Goal: Task Accomplishment & Management: Complete application form

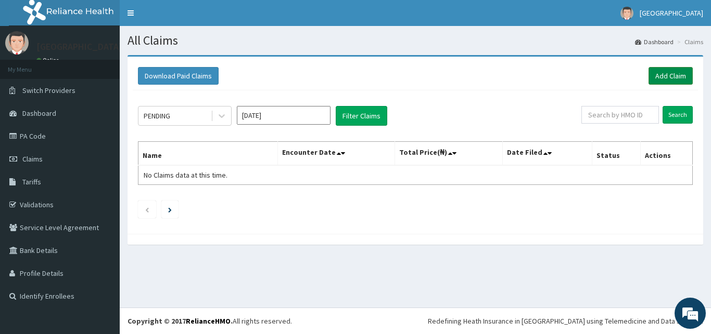
click at [678, 74] on link "Add Claim" at bounding box center [670, 76] width 44 height 18
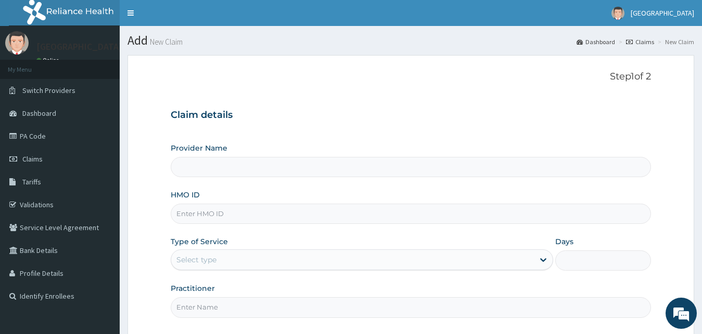
type input "[GEOGRAPHIC_DATA] - [GEOGRAPHIC_DATA]"
type input "TNI/10023/E"
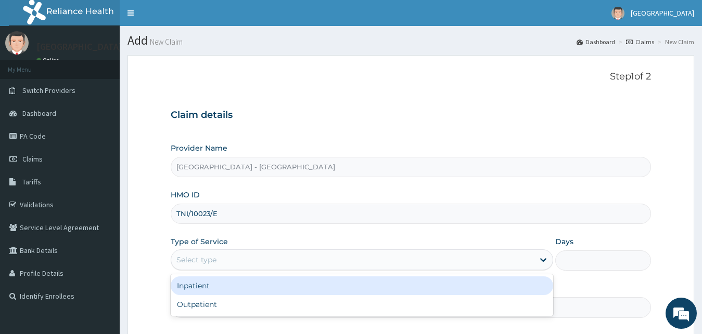
click at [334, 262] on div "Select type" at bounding box center [352, 260] width 363 height 17
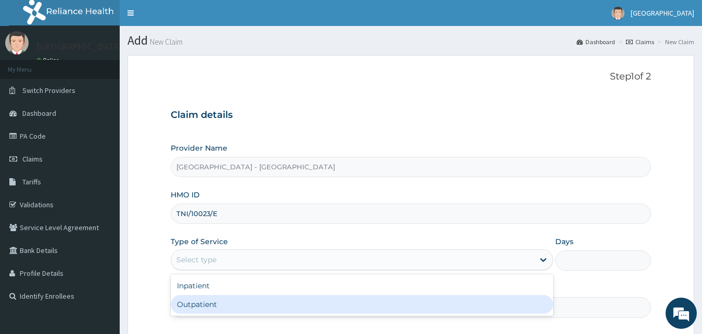
click at [348, 307] on div "Outpatient" at bounding box center [362, 304] width 383 height 19
type input "1"
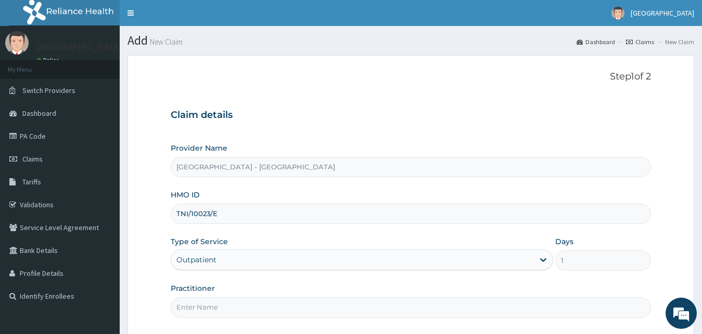
click at [414, 308] on input "Practitioner" at bounding box center [411, 308] width 481 height 20
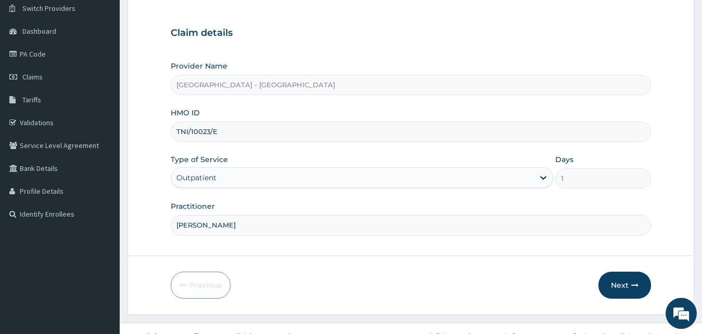
scroll to position [97, 0]
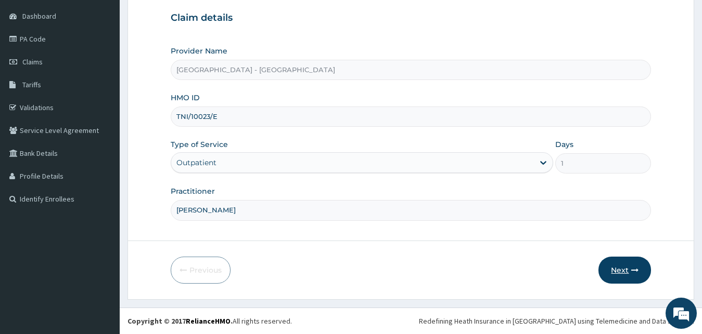
type input "DR ABRAHAM"
click at [618, 273] on button "Next" at bounding box center [624, 270] width 53 height 27
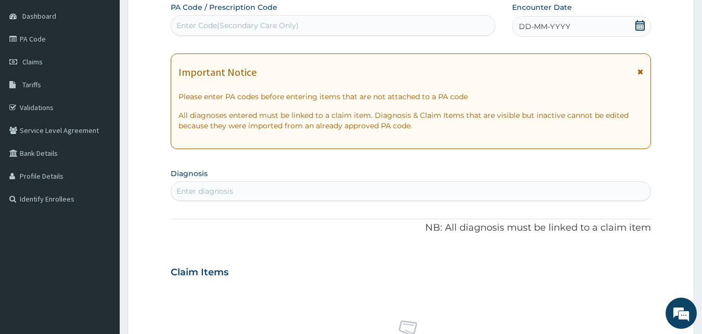
click at [279, 25] on div "Enter Code(Secondary Care Only)" at bounding box center [237, 25] width 122 height 10
type input "PA/5C5697"
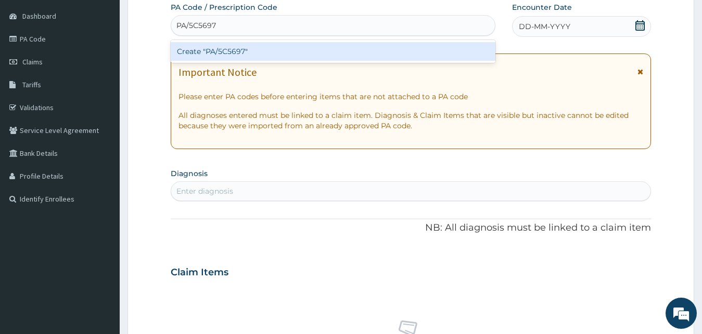
click at [280, 57] on div "Create "PA/5C5697"" at bounding box center [333, 51] width 325 height 19
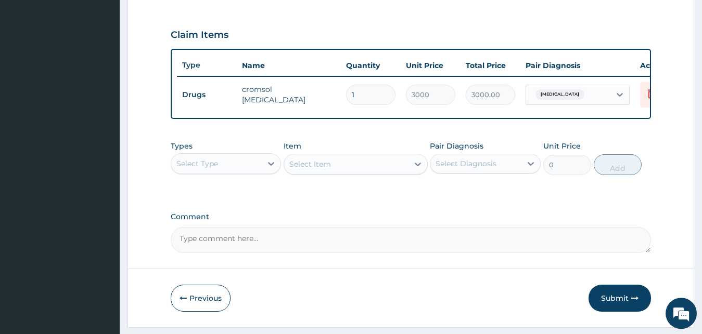
scroll to position [375, 0]
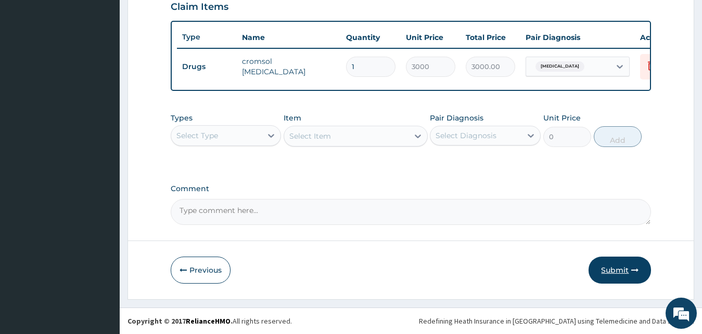
click at [622, 273] on button "Submit" at bounding box center [619, 270] width 62 height 27
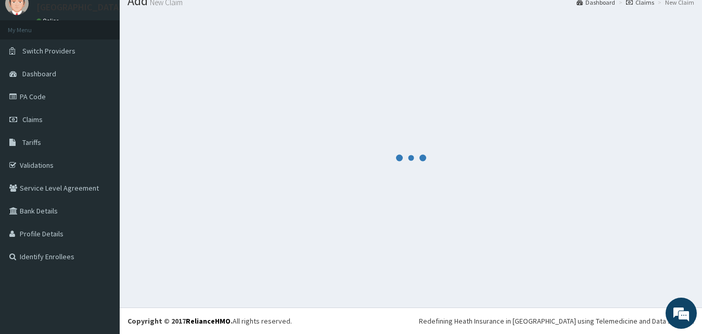
scroll to position [40, 0]
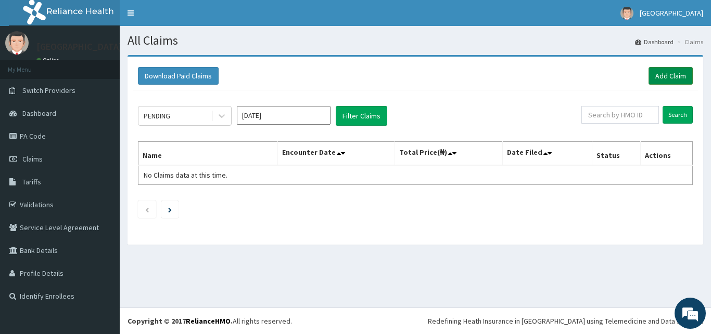
click at [662, 76] on link "Add Claim" at bounding box center [670, 76] width 44 height 18
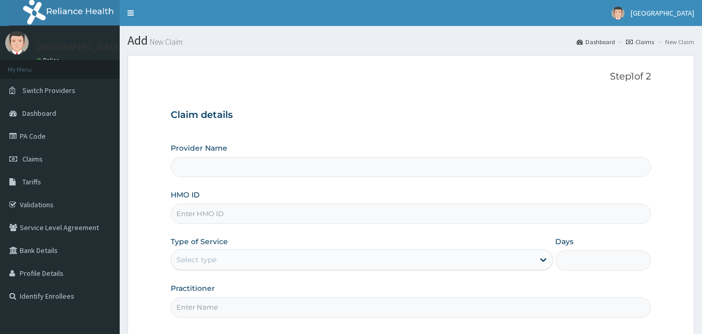
type input "[GEOGRAPHIC_DATA] - [GEOGRAPHIC_DATA]"
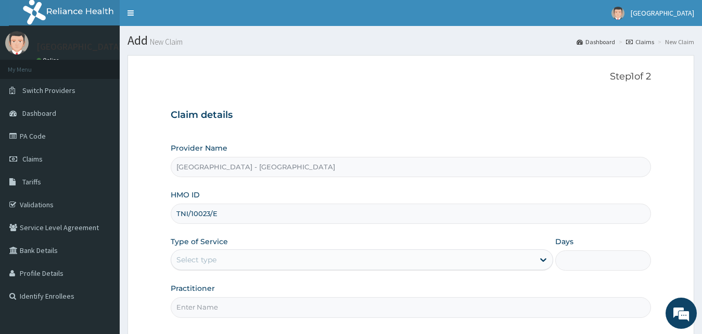
type input "TNI/10023/E"
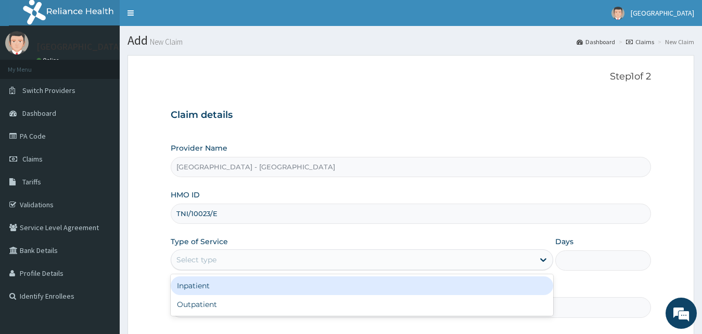
click at [269, 261] on div "Select type" at bounding box center [352, 260] width 363 height 17
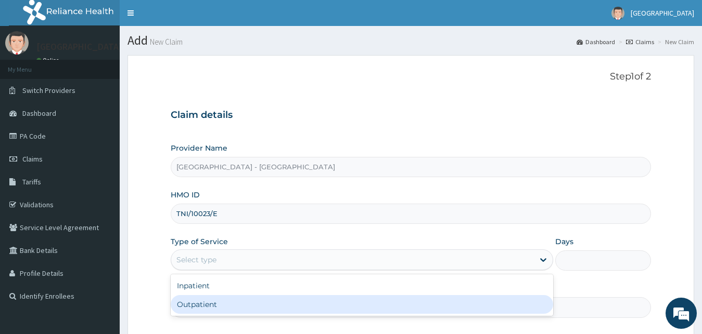
click at [266, 312] on div "Outpatient" at bounding box center [362, 304] width 383 height 19
type input "1"
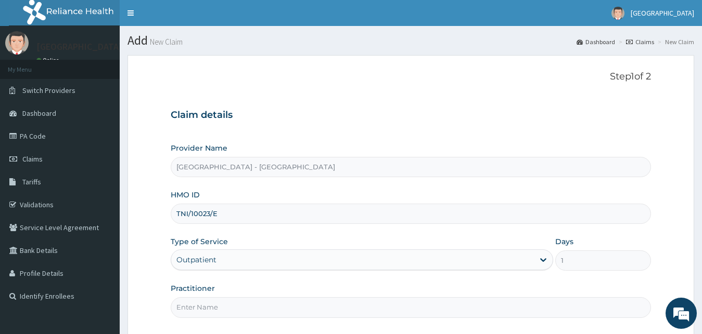
click at [254, 315] on input "Practitioner" at bounding box center [411, 308] width 481 height 20
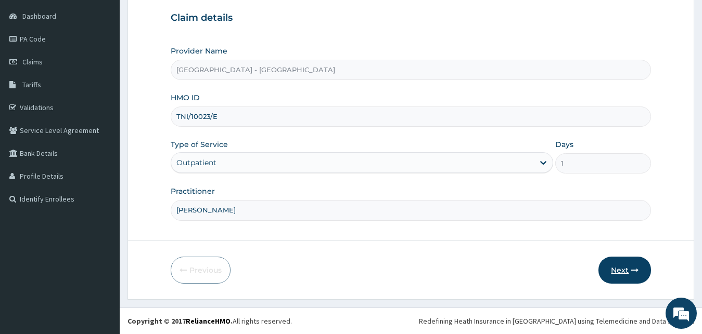
type input "DR ABRAHAM"
click at [628, 268] on button "Next" at bounding box center [624, 270] width 53 height 27
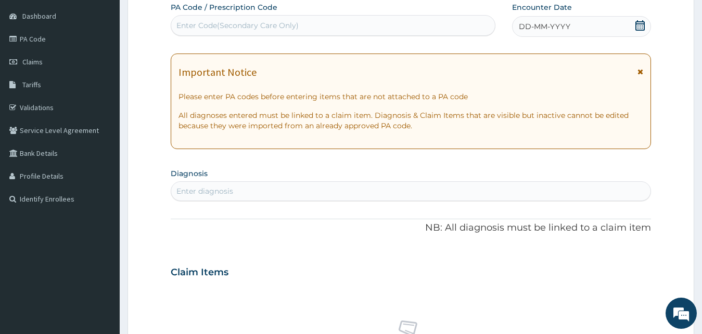
click at [282, 22] on div "Enter Code(Secondary Care Only)" at bounding box center [237, 25] width 122 height 10
type input "PA/41E77D"
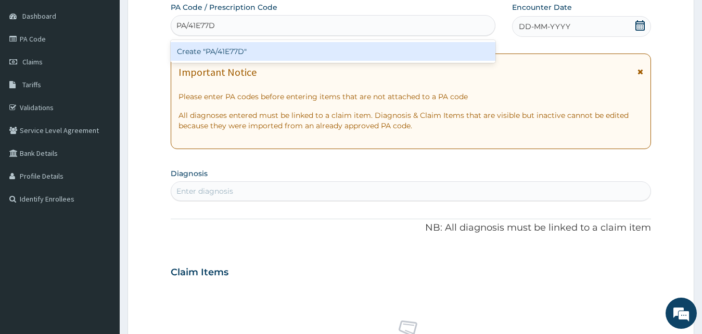
click at [353, 51] on div "Create "PA/41E77D"" at bounding box center [333, 51] width 325 height 19
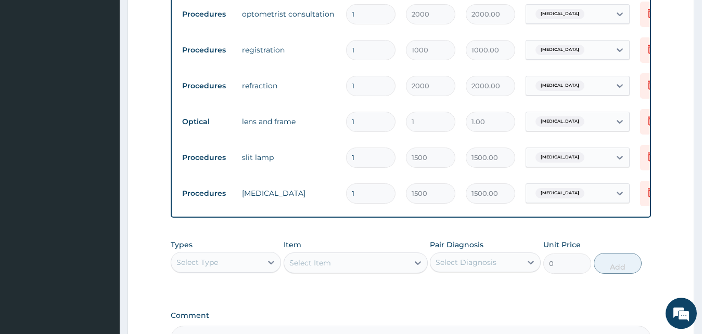
scroll to position [392, 0]
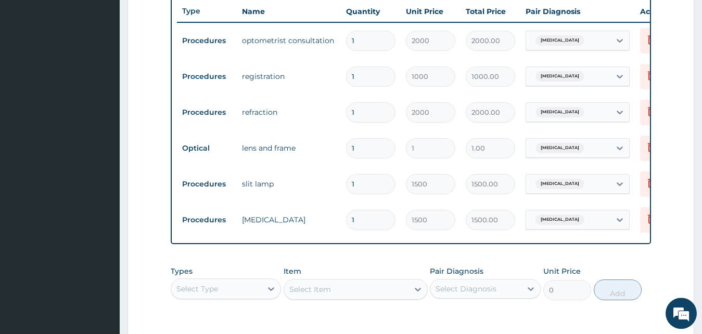
click at [377, 151] on input "1" at bounding box center [370, 148] width 49 height 20
type input "15"
type input "15.00"
type input "150"
type input "150.00"
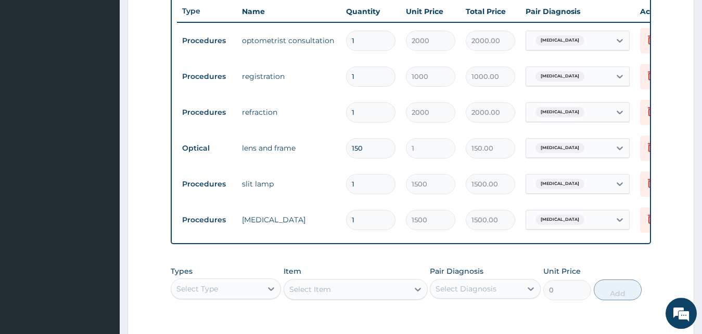
type input "1500"
type input "1500.00"
type input "15000"
type input "15000.00"
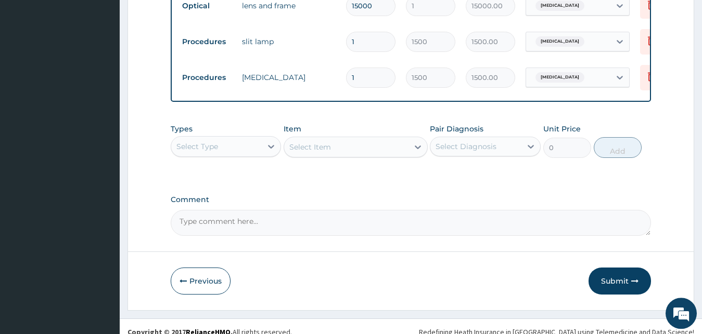
scroll to position [554, 0]
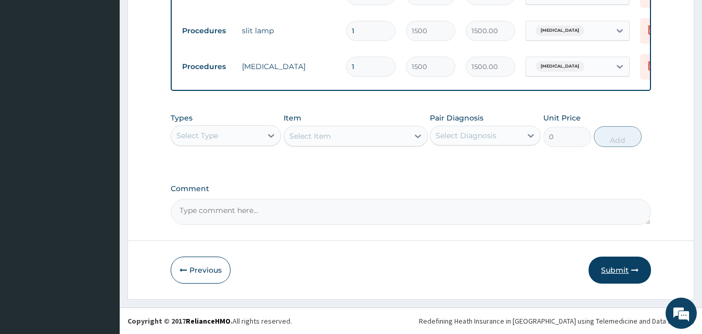
type input "15000"
click at [611, 267] on button "Submit" at bounding box center [619, 270] width 62 height 27
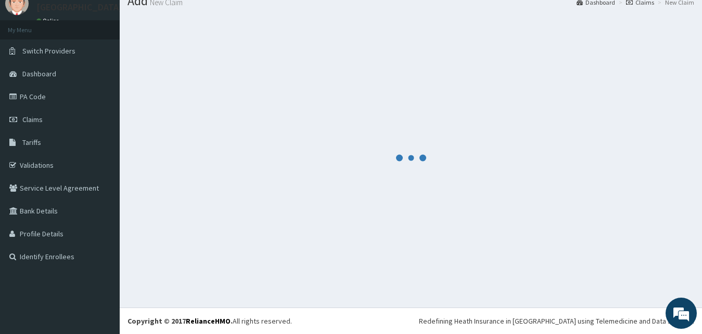
scroll to position [40, 0]
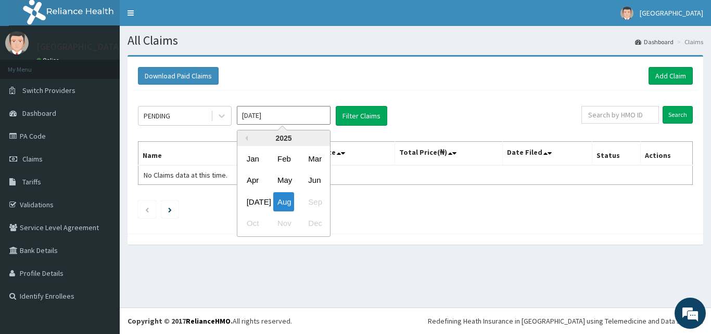
click at [293, 110] on input "[DATE]" at bounding box center [284, 115] width 94 height 19
click at [254, 199] on div "[DATE]" at bounding box center [252, 201] width 21 height 19
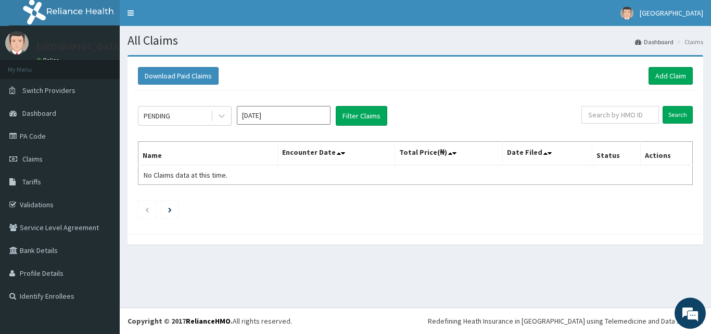
type input "[DATE]"
click at [359, 115] on button "Filter Claims" at bounding box center [360, 116] width 51 height 20
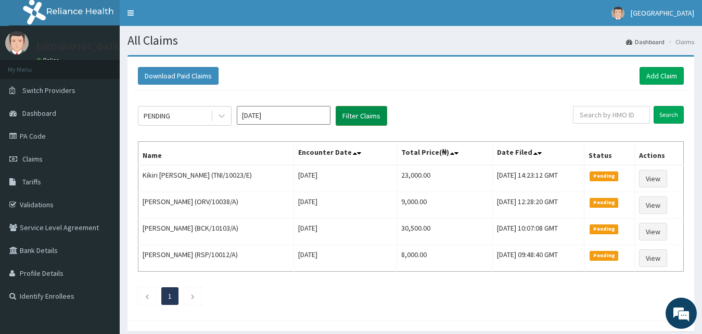
click at [344, 115] on button "Filter Claims" at bounding box center [360, 116] width 51 height 20
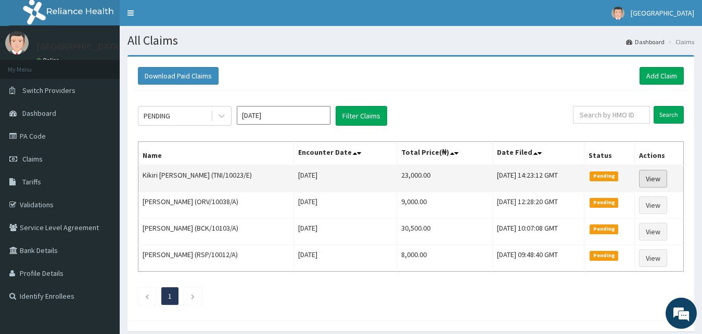
click at [654, 183] on link "View" at bounding box center [653, 179] width 28 height 18
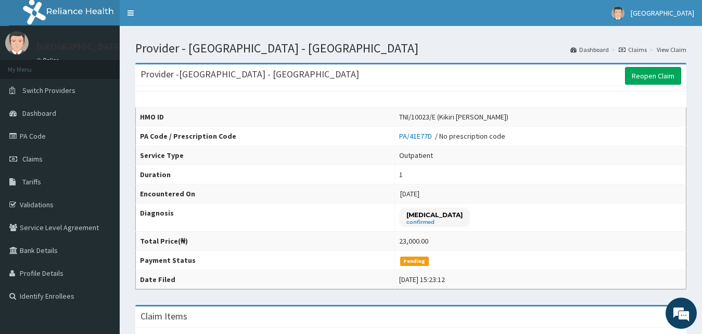
click at [666, 50] on link "View Claim" at bounding box center [671, 49] width 30 height 9
click at [641, 49] on link "Claims" at bounding box center [632, 49] width 28 height 9
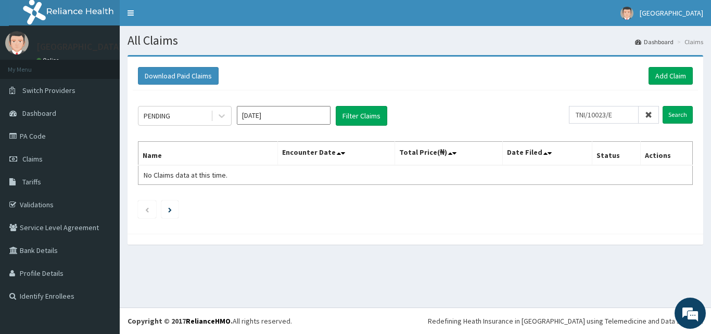
type input "TNI/10023/E"
click at [302, 118] on input "Aug 2025" at bounding box center [284, 115] width 94 height 19
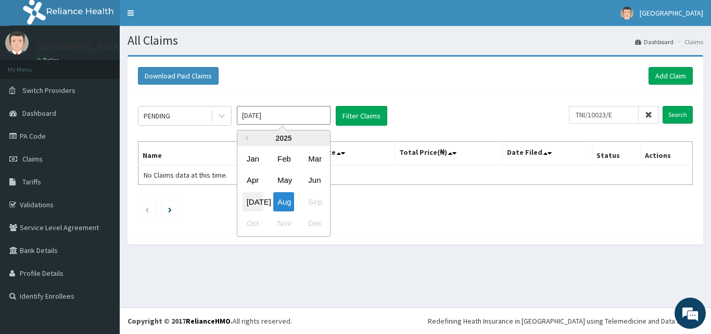
click at [252, 201] on div "Jul" at bounding box center [252, 201] width 21 height 19
type input "Jul 2025"
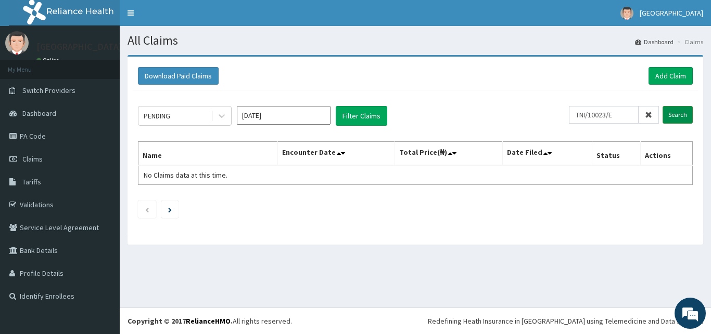
click at [678, 117] on input "Search" at bounding box center [677, 115] width 30 height 18
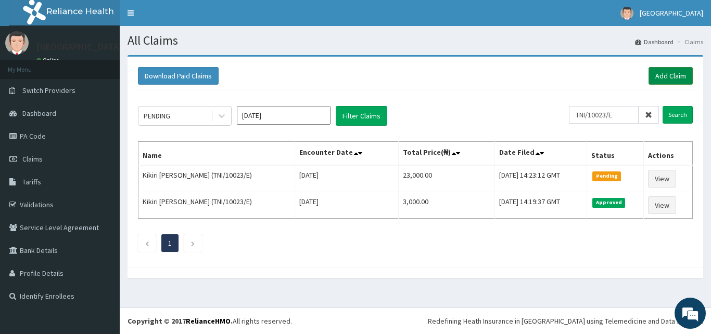
click at [674, 79] on link "Add Claim" at bounding box center [670, 76] width 44 height 18
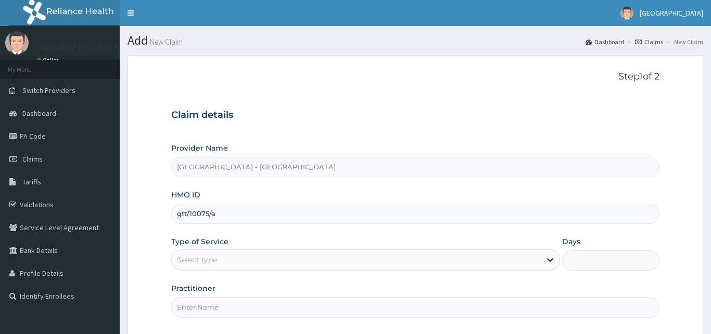
type input "gtt/10075/a"
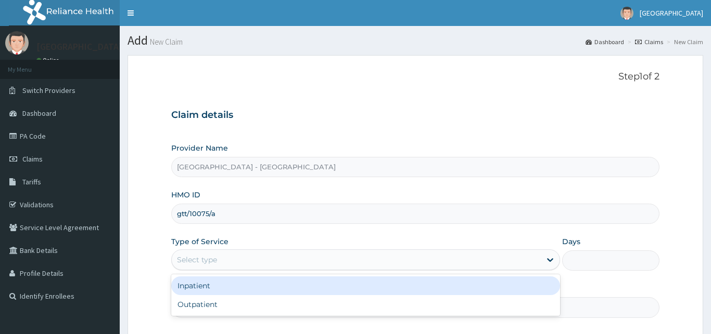
click at [279, 259] on div "Select type" at bounding box center [356, 260] width 369 height 17
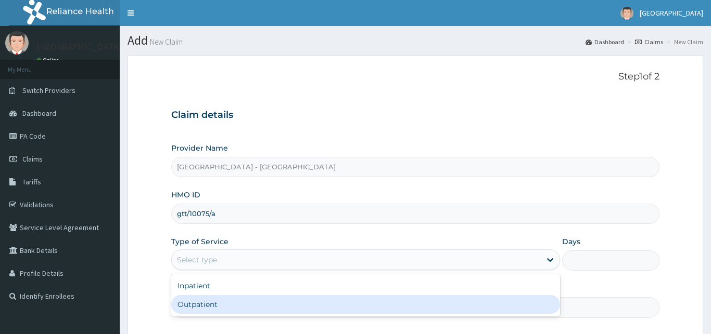
click at [279, 304] on div "Outpatient" at bounding box center [365, 304] width 389 height 19
type input "1"
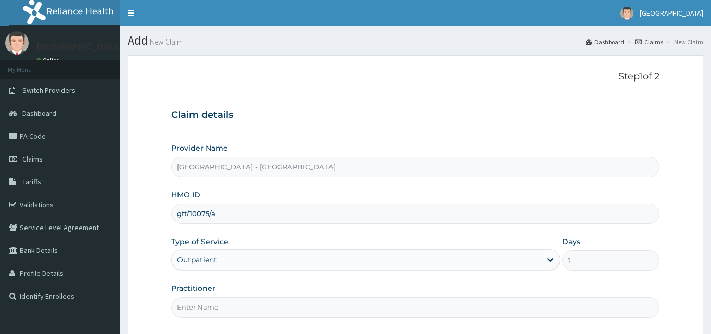
click at [272, 305] on input "Practitioner" at bounding box center [415, 308] width 488 height 20
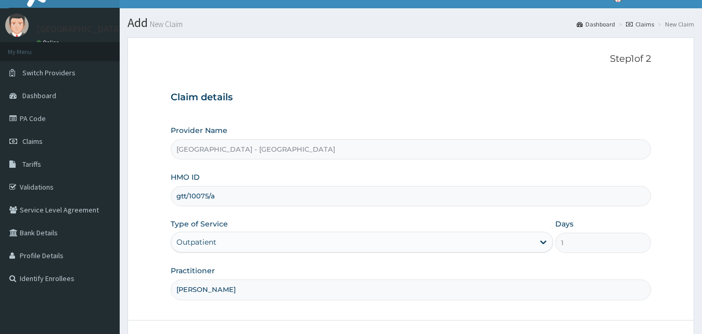
scroll to position [97, 0]
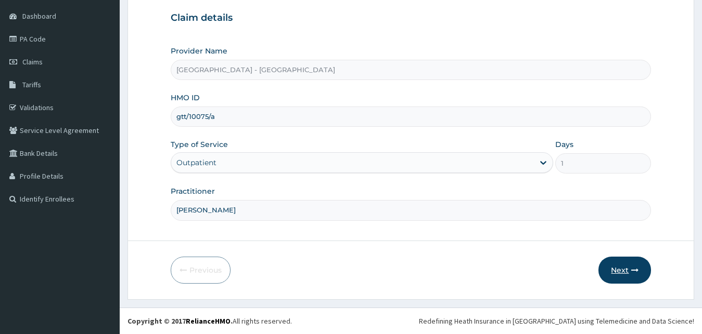
type input "DR ABRAHAM"
click at [610, 274] on button "Next" at bounding box center [624, 270] width 53 height 27
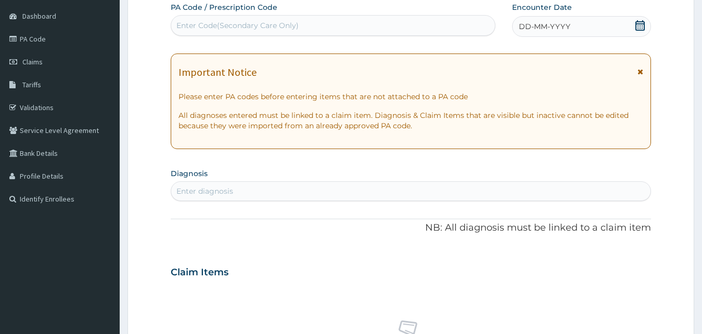
click at [366, 21] on div "Enter Code(Secondary Care Only)" at bounding box center [333, 25] width 324 height 17
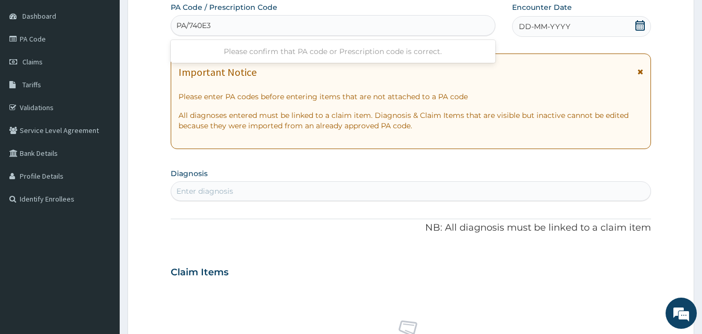
type input "PA/740E37"
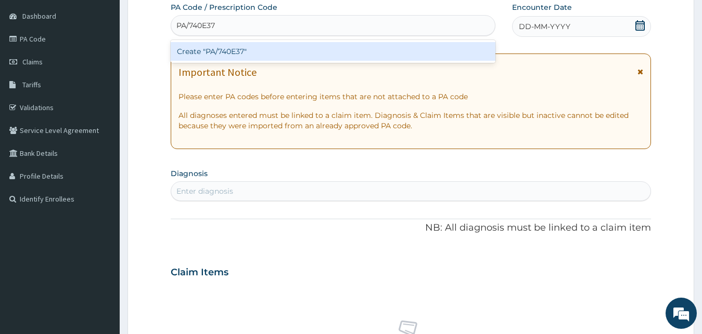
click at [380, 55] on div "Create "PA/740E37"" at bounding box center [333, 51] width 325 height 19
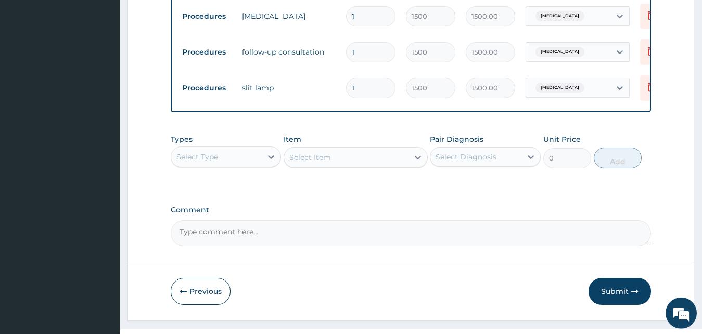
scroll to position [519, 0]
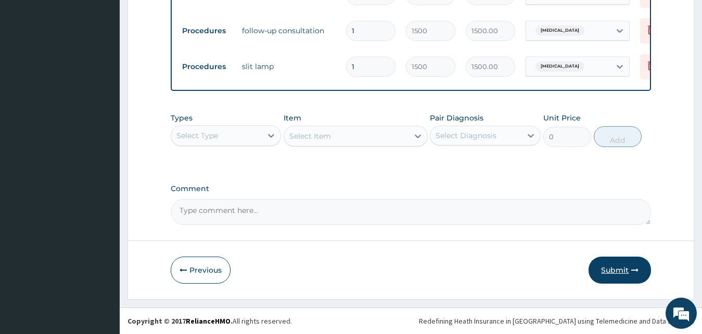
click at [602, 266] on button "Submit" at bounding box center [619, 270] width 62 height 27
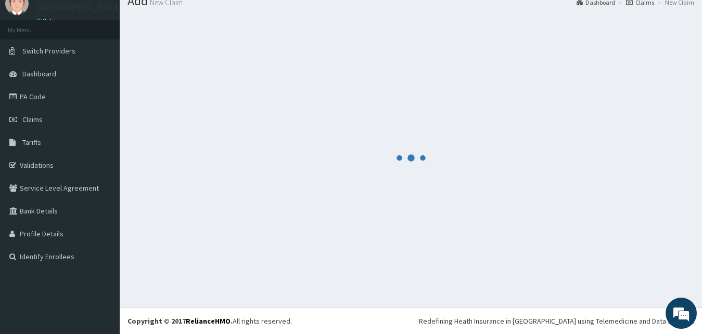
scroll to position [40, 0]
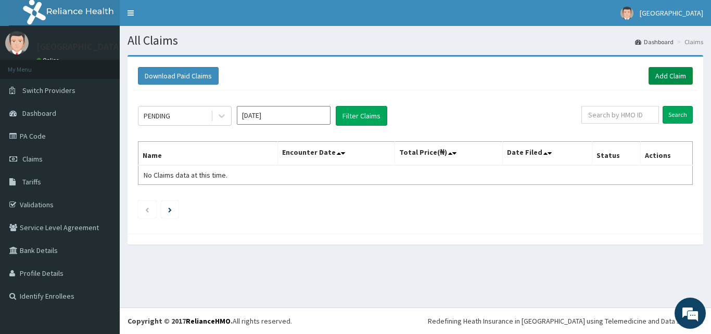
click at [665, 80] on link "Add Claim" at bounding box center [670, 76] width 44 height 18
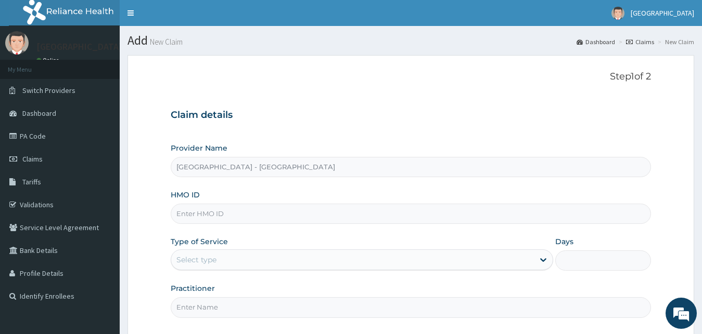
click at [263, 212] on input "HMO ID" at bounding box center [411, 214] width 481 height 20
type input "gtt/10075/a"
click at [258, 257] on div "Select type" at bounding box center [352, 260] width 363 height 17
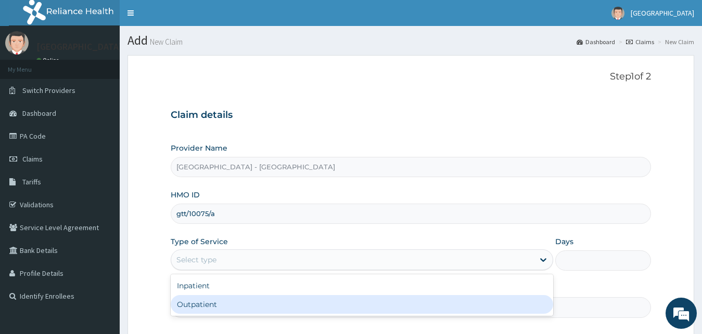
click at [253, 302] on div "Outpatient" at bounding box center [362, 304] width 383 height 19
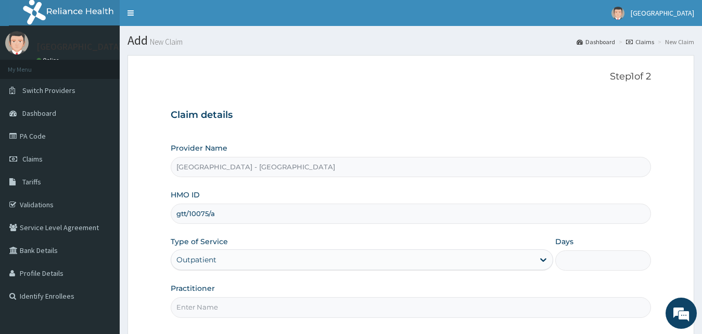
type input "1"
click at [248, 304] on input "Practitioner" at bounding box center [411, 308] width 481 height 20
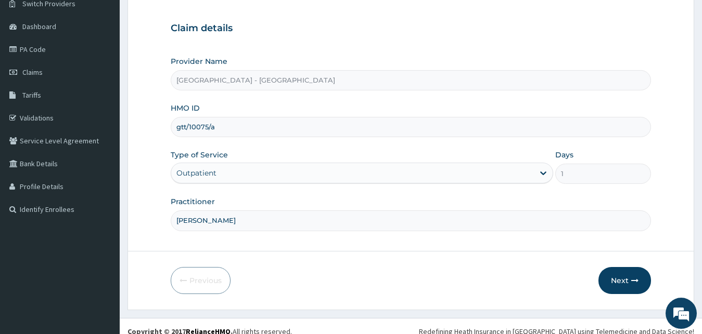
scroll to position [97, 0]
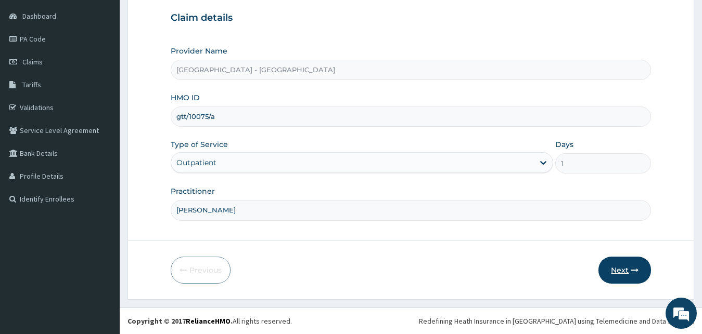
type input "[PERSON_NAME]"
click at [612, 270] on button "Next" at bounding box center [624, 270] width 53 height 27
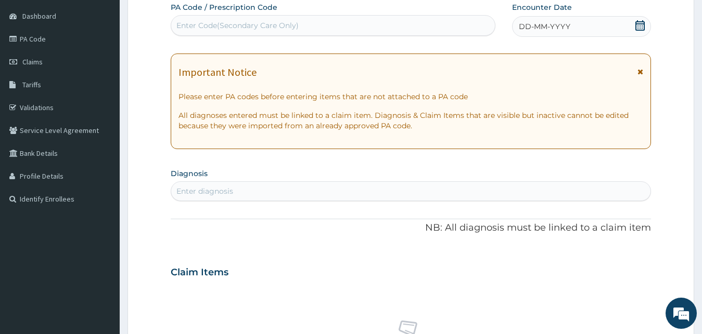
click at [225, 28] on div "Enter Code(Secondary Care Only)" at bounding box center [237, 25] width 122 height 10
type input "PA/3FCBEF"
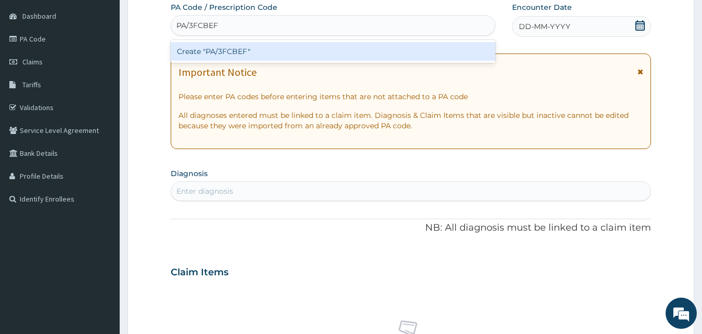
click at [225, 50] on div "Create "PA/3FCBEF"" at bounding box center [333, 51] width 325 height 19
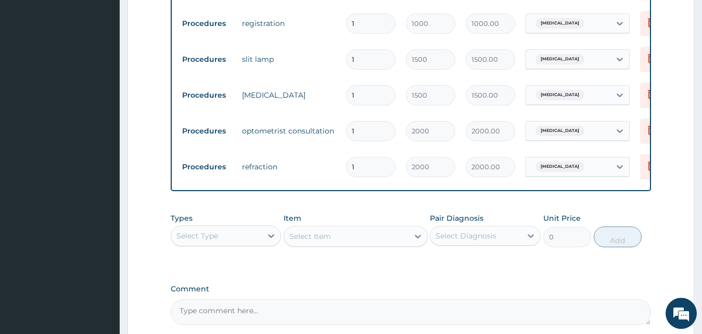
scroll to position [419, 0]
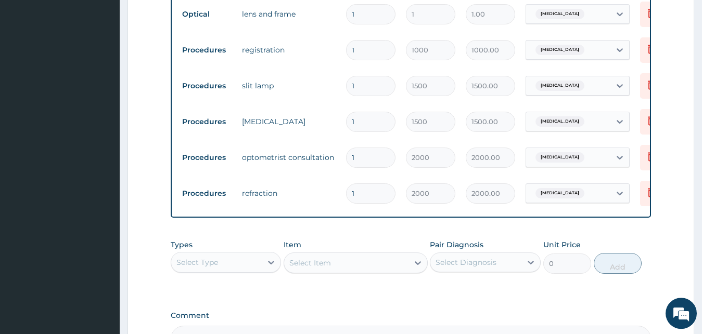
click at [363, 16] on input "1" at bounding box center [370, 14] width 49 height 20
type input "10"
type input "10.00"
type input "100"
type input "100.00"
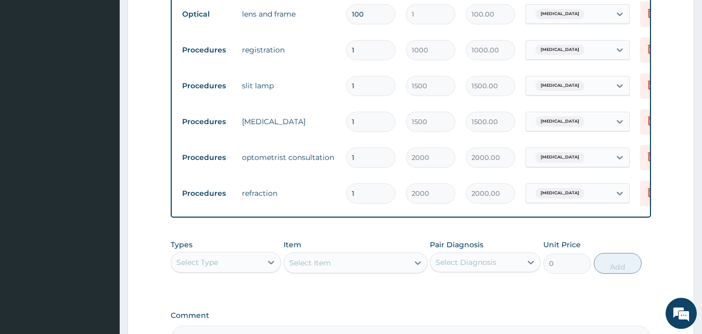
type input "1000"
type input "1000.00"
type input "10000"
type input "10000.00"
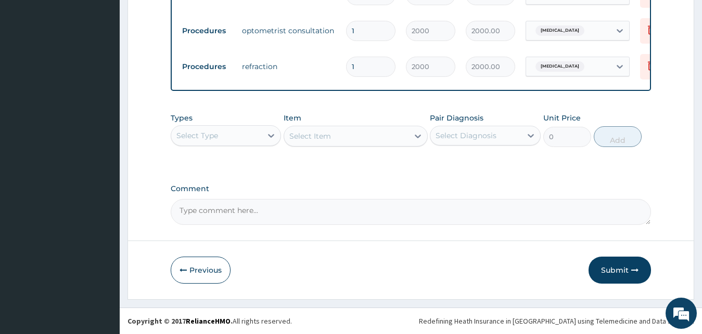
scroll to position [553, 0]
type input "10000"
click at [615, 270] on button "Submit" at bounding box center [619, 270] width 62 height 27
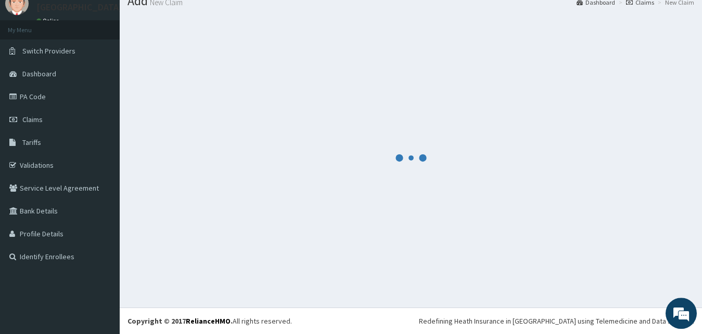
scroll to position [40, 0]
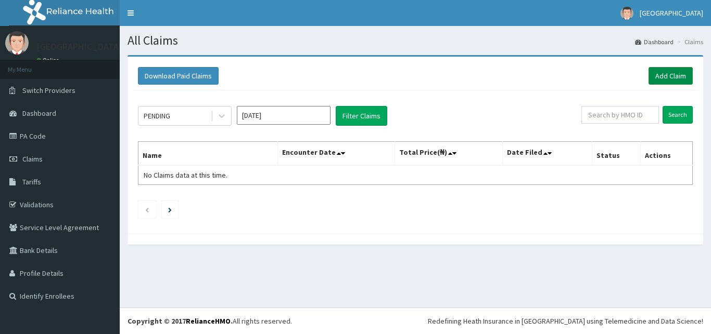
click at [661, 72] on link "Add Claim" at bounding box center [670, 76] width 44 height 18
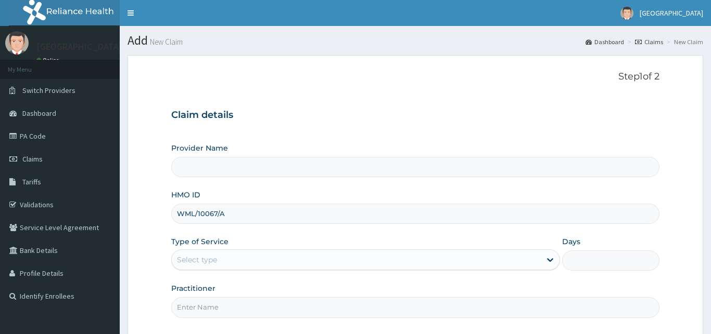
type input "WML/10067/A"
click at [269, 261] on div "Select type" at bounding box center [356, 260] width 369 height 17
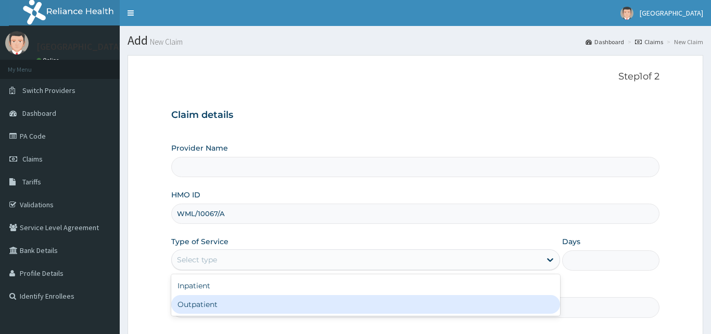
click at [259, 303] on div "Outpatient" at bounding box center [365, 304] width 389 height 19
type input "1"
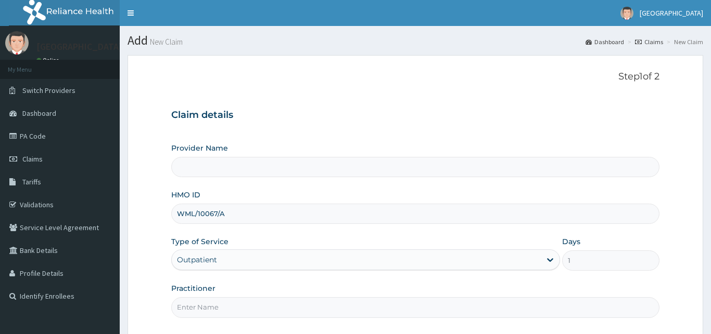
click at [252, 309] on input "Practitioner" at bounding box center [415, 308] width 488 height 20
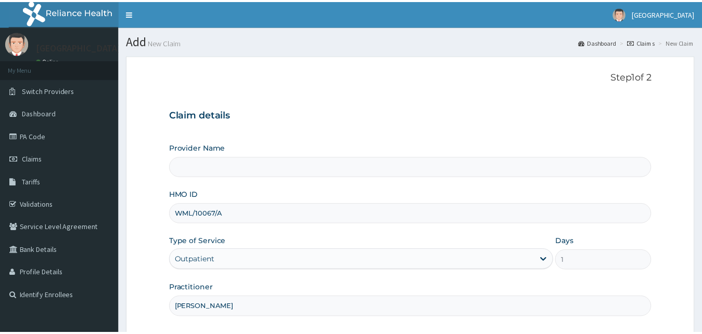
scroll to position [97, 0]
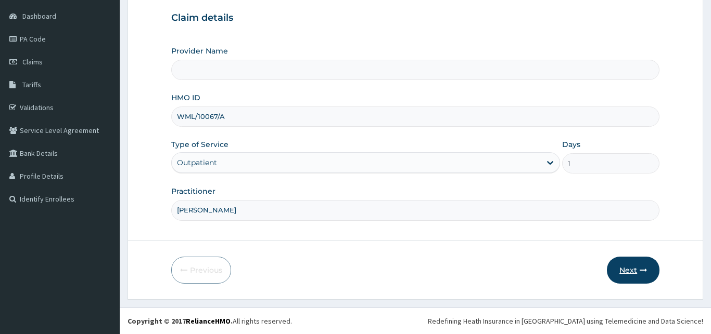
type input "[PERSON_NAME]"
click at [623, 268] on button "Next" at bounding box center [632, 270] width 53 height 27
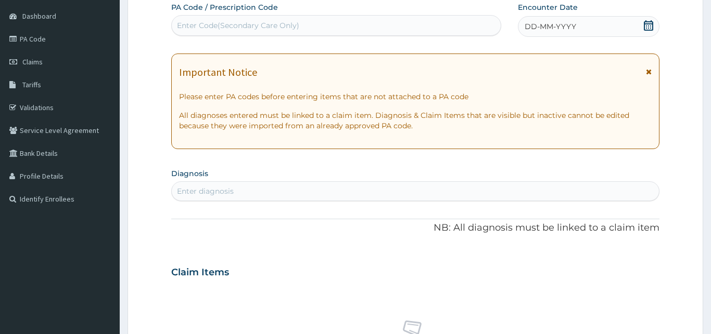
click at [288, 27] on div "Enter Code(Secondary Care Only)" at bounding box center [238, 25] width 122 height 10
type input "PA/65D81F"
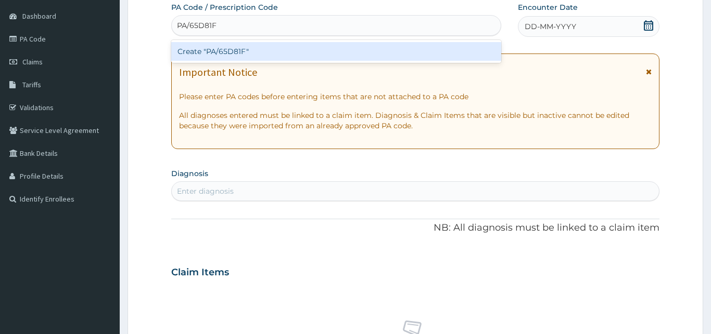
click at [351, 47] on div "Create "PA/65D81F"" at bounding box center [336, 51] width 330 height 19
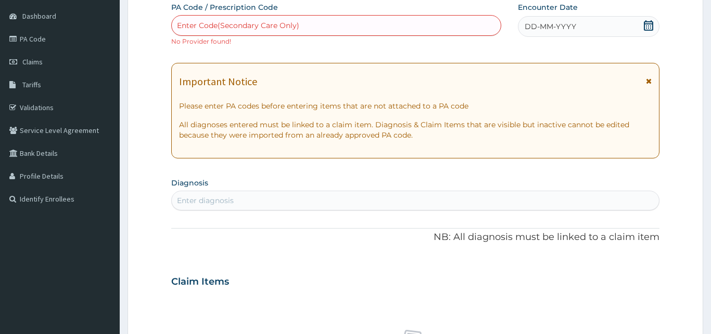
click at [280, 24] on div "Enter Code(Secondary Care Only)" at bounding box center [238, 25] width 122 height 10
type input "PA/65D8IF"
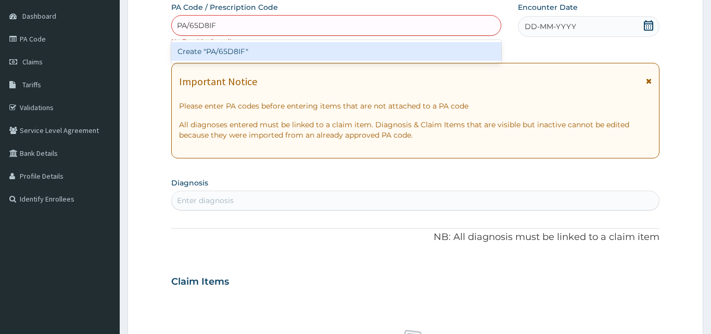
click at [281, 52] on div "Create "PA/65D8IF"" at bounding box center [336, 51] width 330 height 19
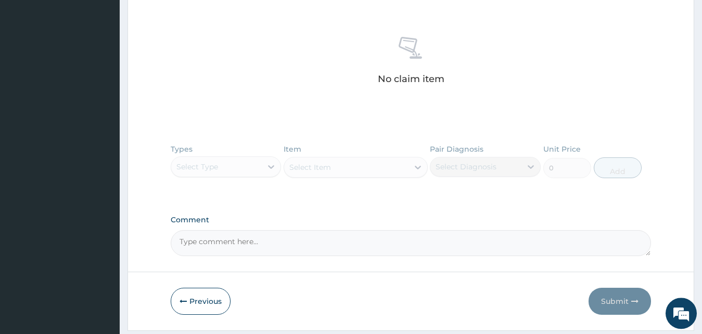
scroll to position [422, 0]
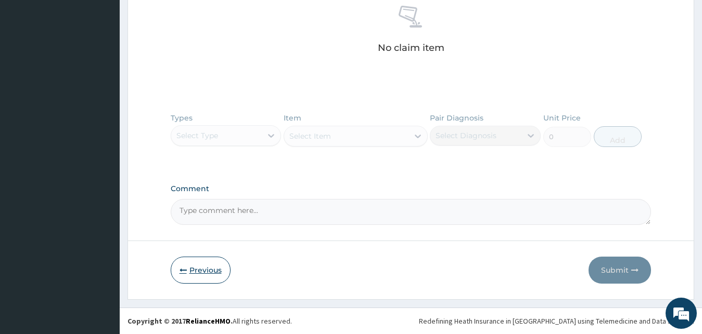
click at [196, 264] on button "Previous" at bounding box center [201, 270] width 60 height 27
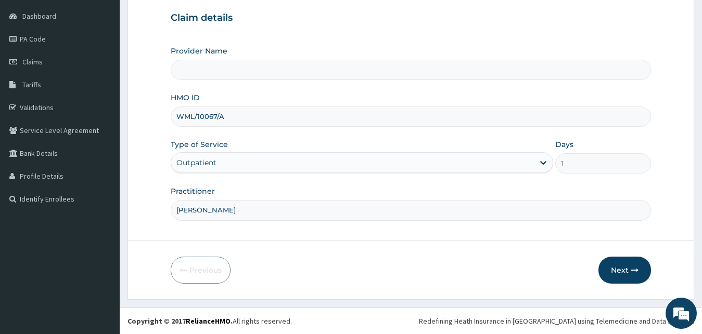
scroll to position [0, 0]
type input "Ocuville Eye Center - Ogudu"
click at [626, 269] on button "Next" at bounding box center [624, 270] width 53 height 27
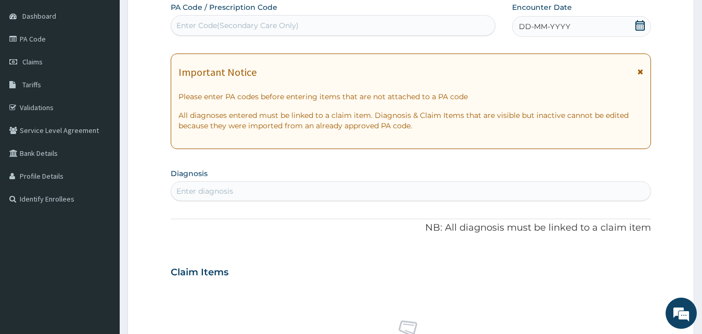
click at [250, 24] on div "Enter Code(Secondary Care Only)" at bounding box center [237, 25] width 122 height 10
type input "PA/65D81F"
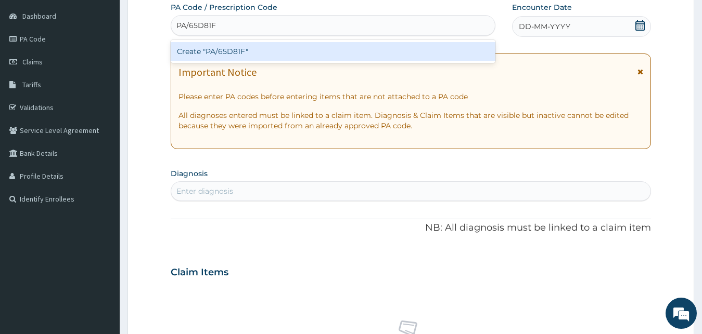
click at [244, 51] on div "Create "PA/65D81F"" at bounding box center [333, 51] width 325 height 19
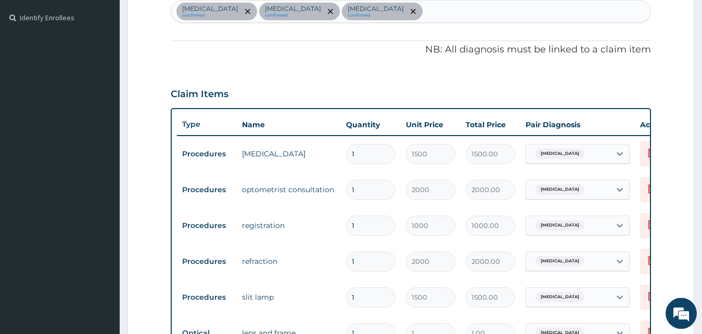
scroll to position [317, 0]
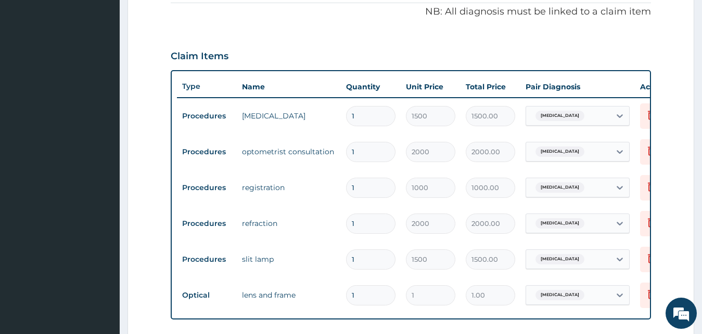
type input "0.00"
type input "3"
type input "3.00"
type input "30"
type input "30.00"
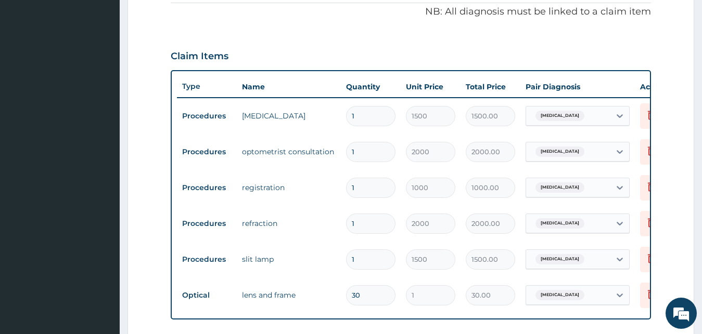
type input "300"
type input "300.00"
type input "3000"
type input "3000.00"
type input "30000"
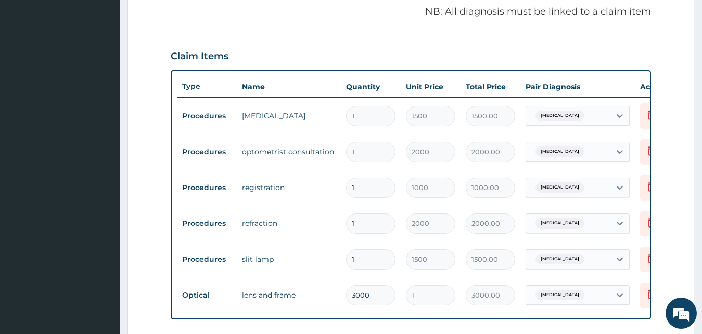
type input "30000.00"
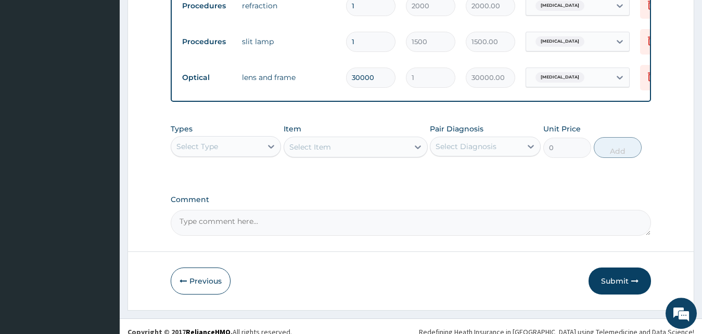
scroll to position [554, 0]
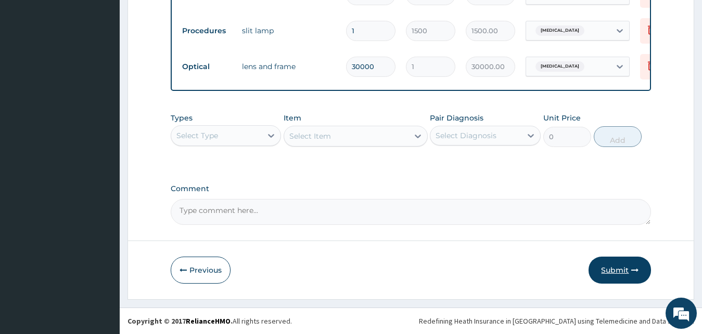
type input "30000"
click at [616, 268] on button "Submit" at bounding box center [619, 270] width 62 height 27
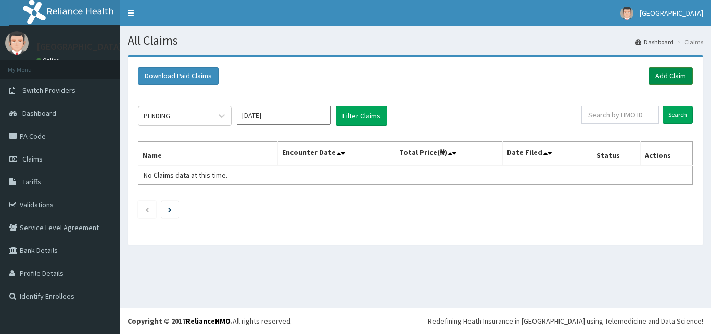
click at [675, 76] on link "Add Claim" at bounding box center [670, 76] width 44 height 18
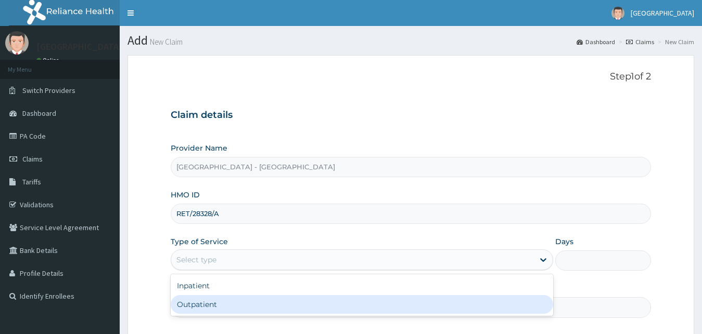
click at [302, 311] on div "Outpatient" at bounding box center [362, 304] width 383 height 19
type input "1"
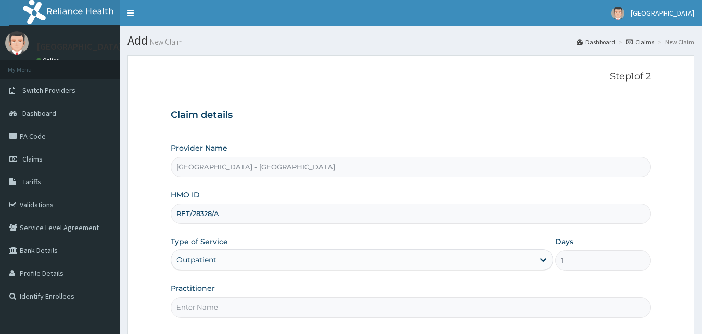
click at [306, 311] on input "Practitioner" at bounding box center [411, 308] width 481 height 20
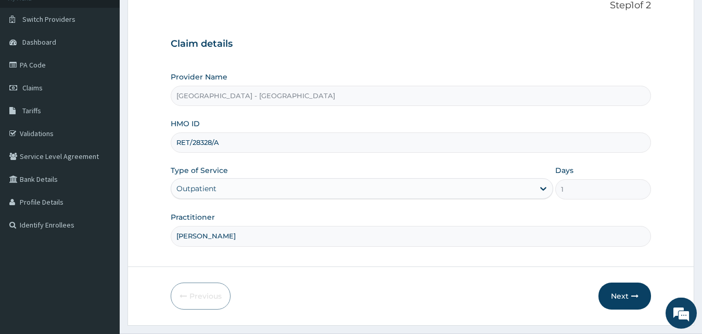
scroll to position [97, 0]
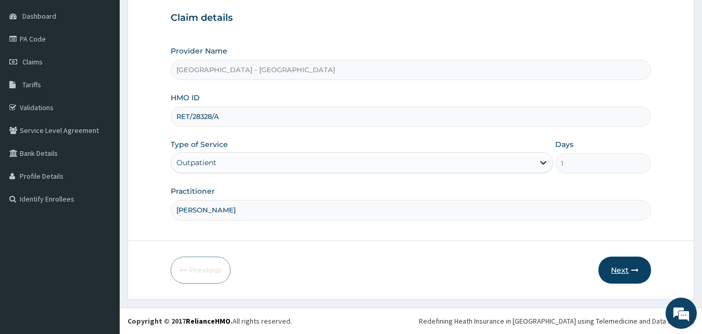
type input "DR ABRAHAM"
click at [619, 269] on button "Next" at bounding box center [624, 270] width 53 height 27
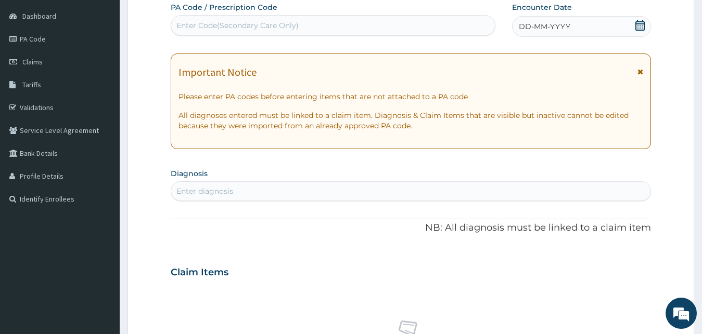
click at [231, 25] on div "Enter Code(Secondary Care Only)" at bounding box center [237, 25] width 122 height 10
type input "PA/E4FF56"
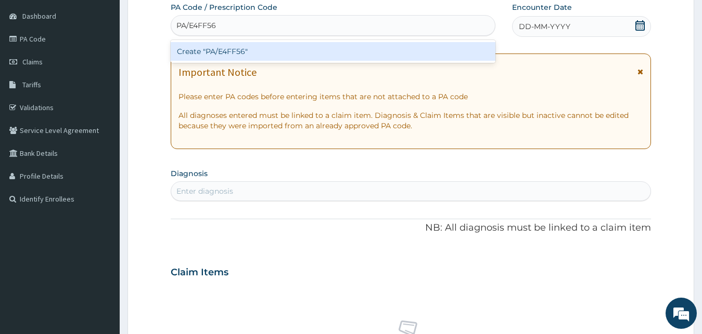
click at [229, 54] on div "Create "PA/E4FF56"" at bounding box center [333, 51] width 325 height 19
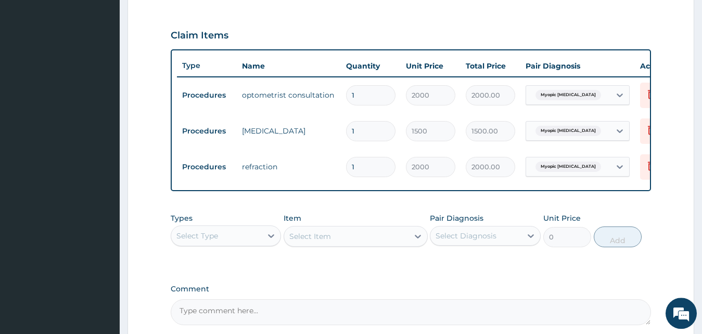
scroll to position [447, 0]
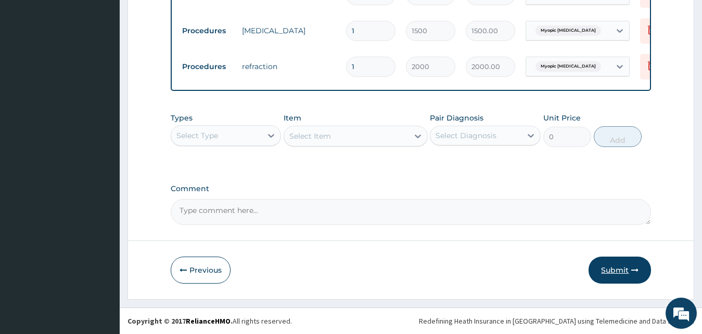
click at [622, 272] on button "Submit" at bounding box center [619, 270] width 62 height 27
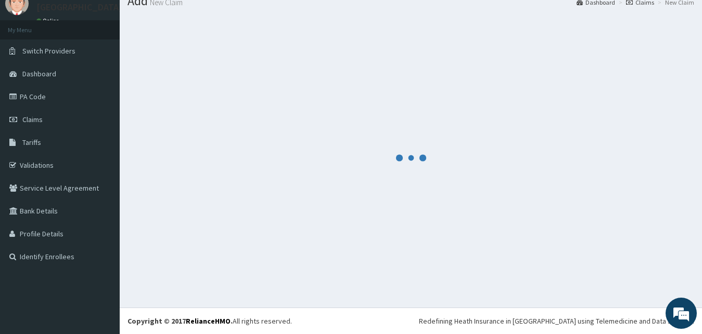
scroll to position [40, 0]
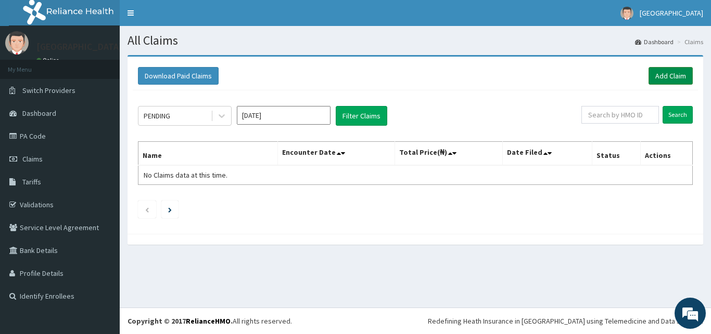
click at [670, 76] on link "Add Claim" at bounding box center [670, 76] width 44 height 18
